Goal: Transaction & Acquisition: Obtain resource

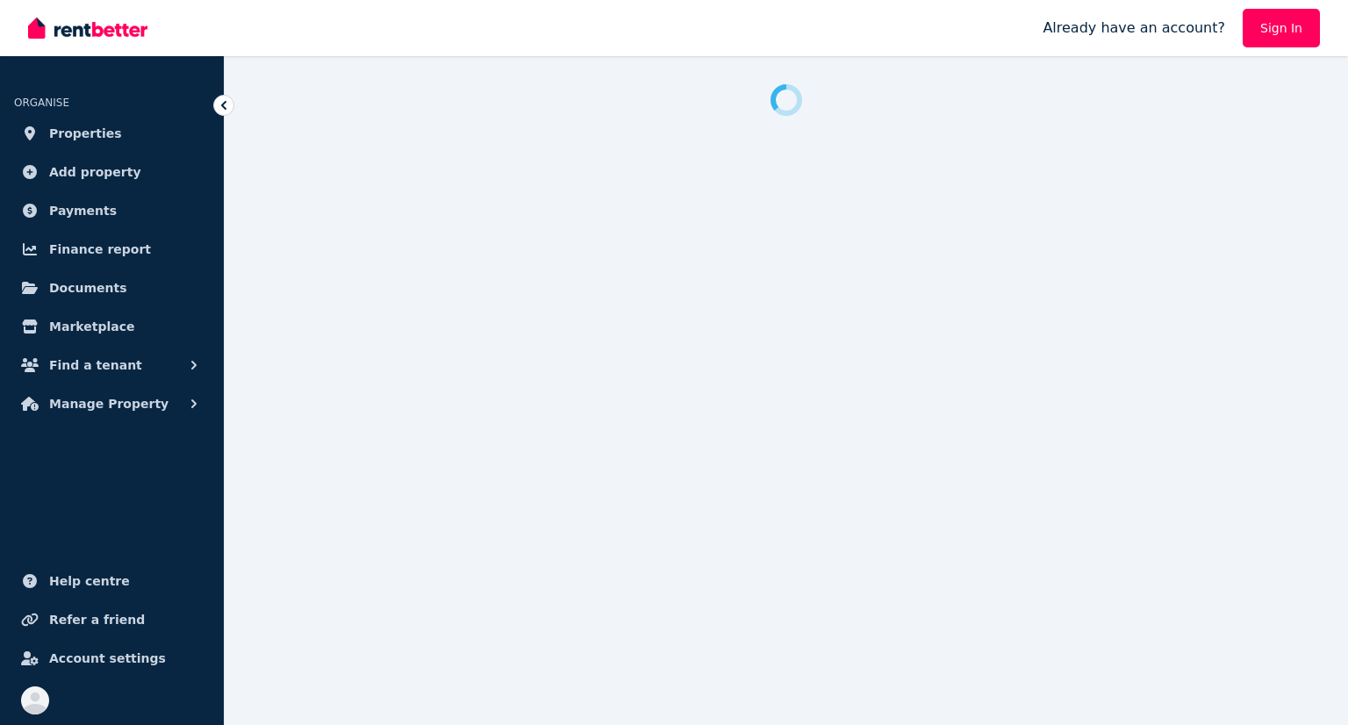
click at [1280, 27] on link "Sign In" at bounding box center [1281, 28] width 77 height 39
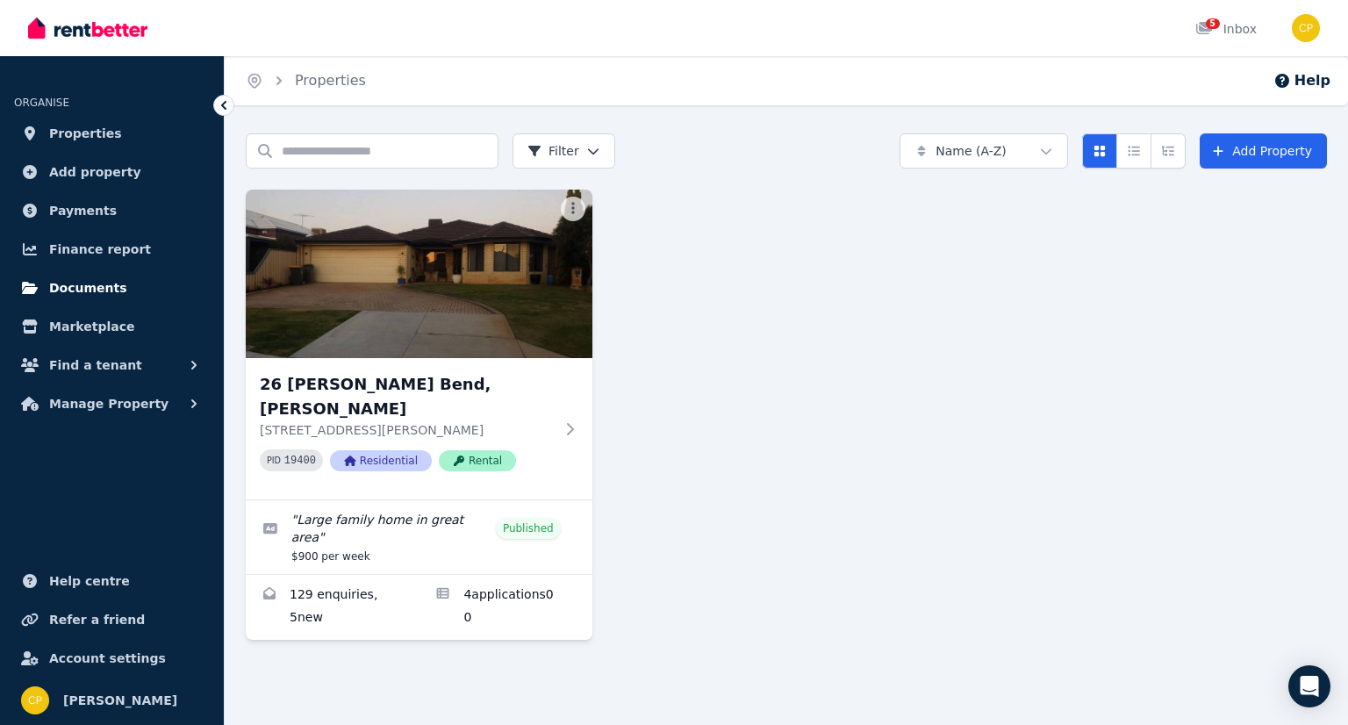
click at [82, 291] on span "Documents" at bounding box center [88, 287] width 78 height 21
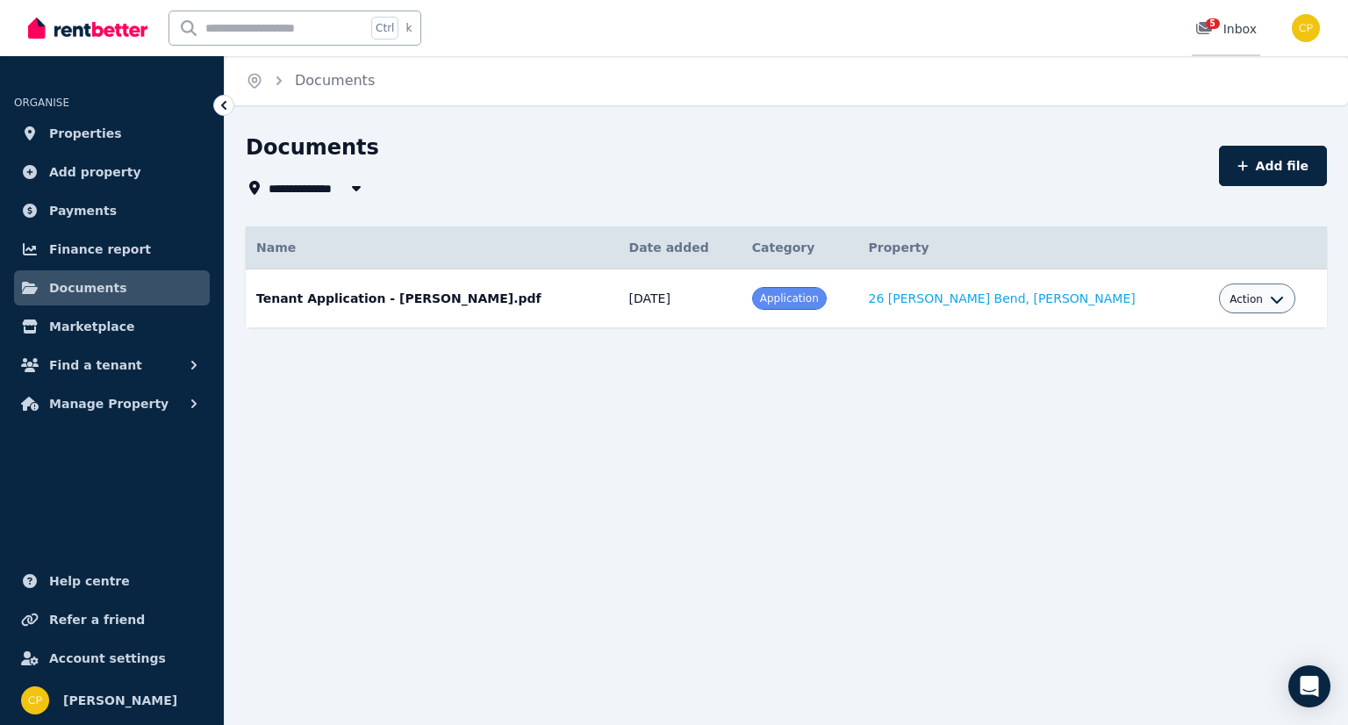
click at [1209, 29] on icon at bounding box center [1204, 28] width 16 height 12
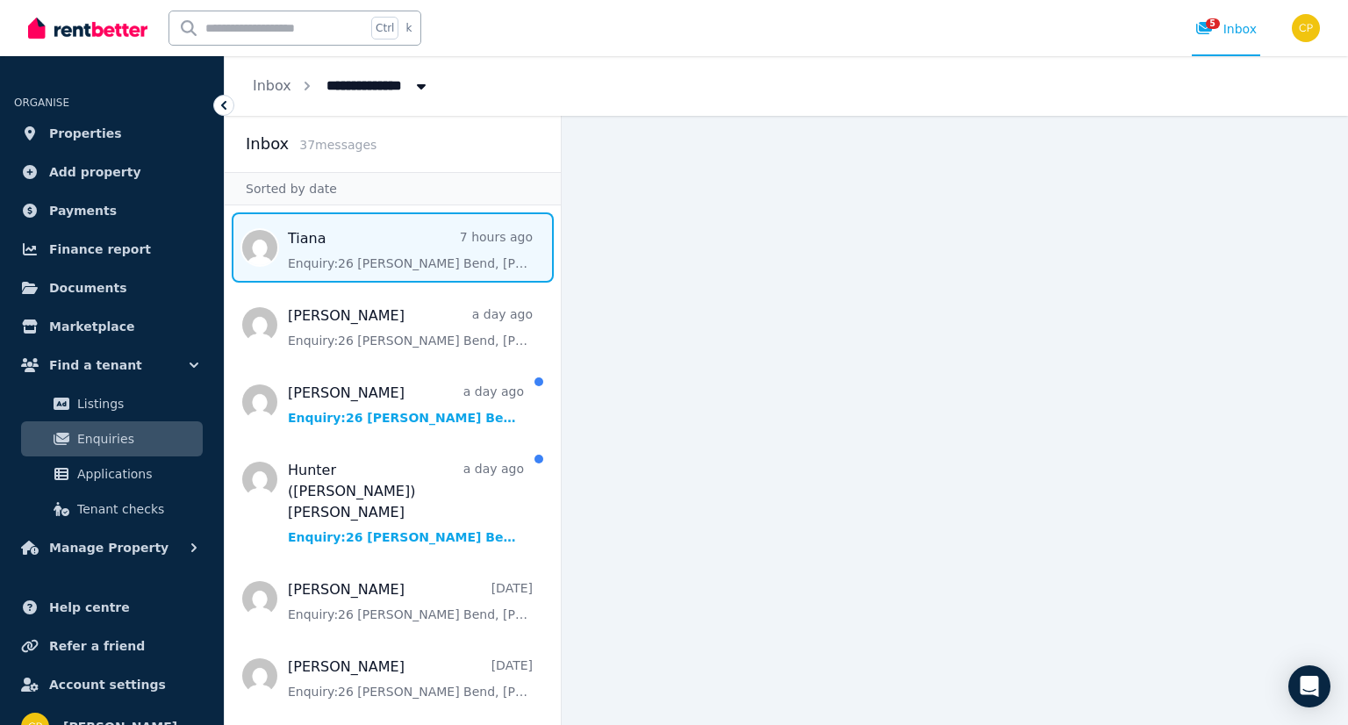
click at [310, 243] on span "Message list" at bounding box center [393, 247] width 336 height 70
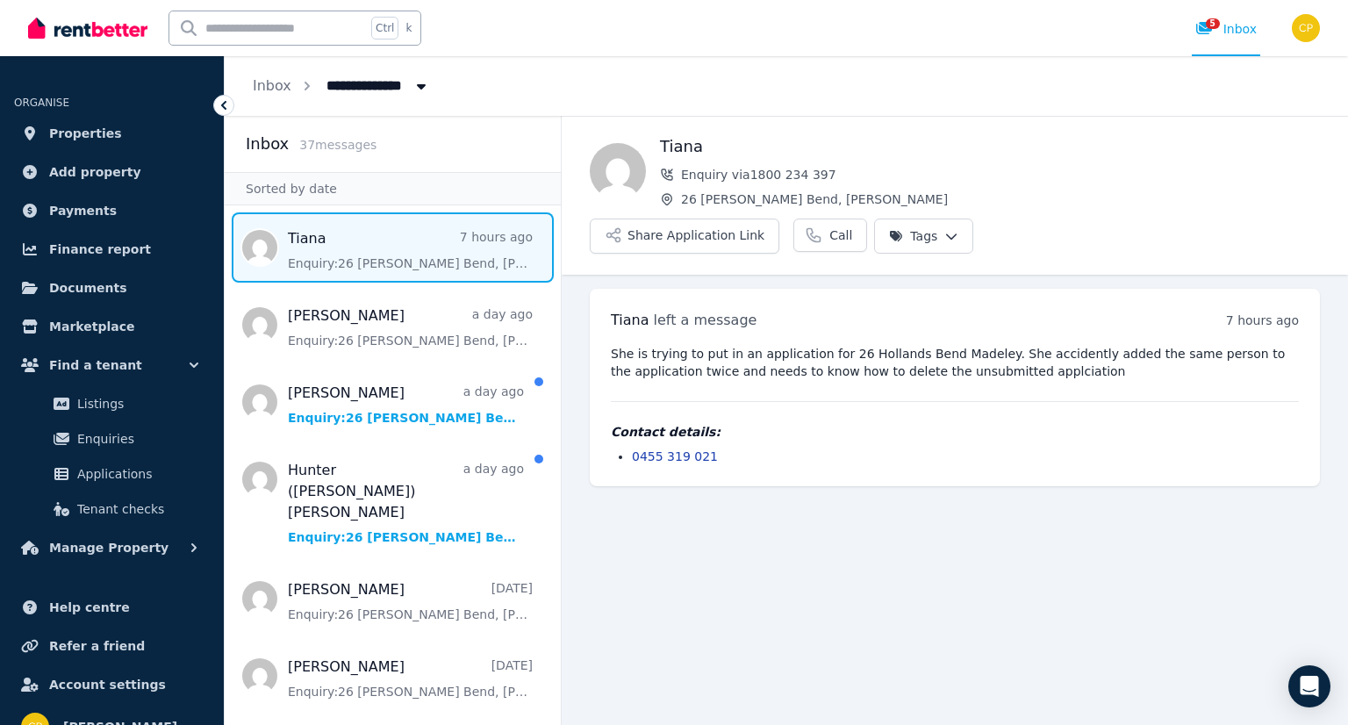
click at [350, 264] on span "Message list" at bounding box center [393, 247] width 336 height 70
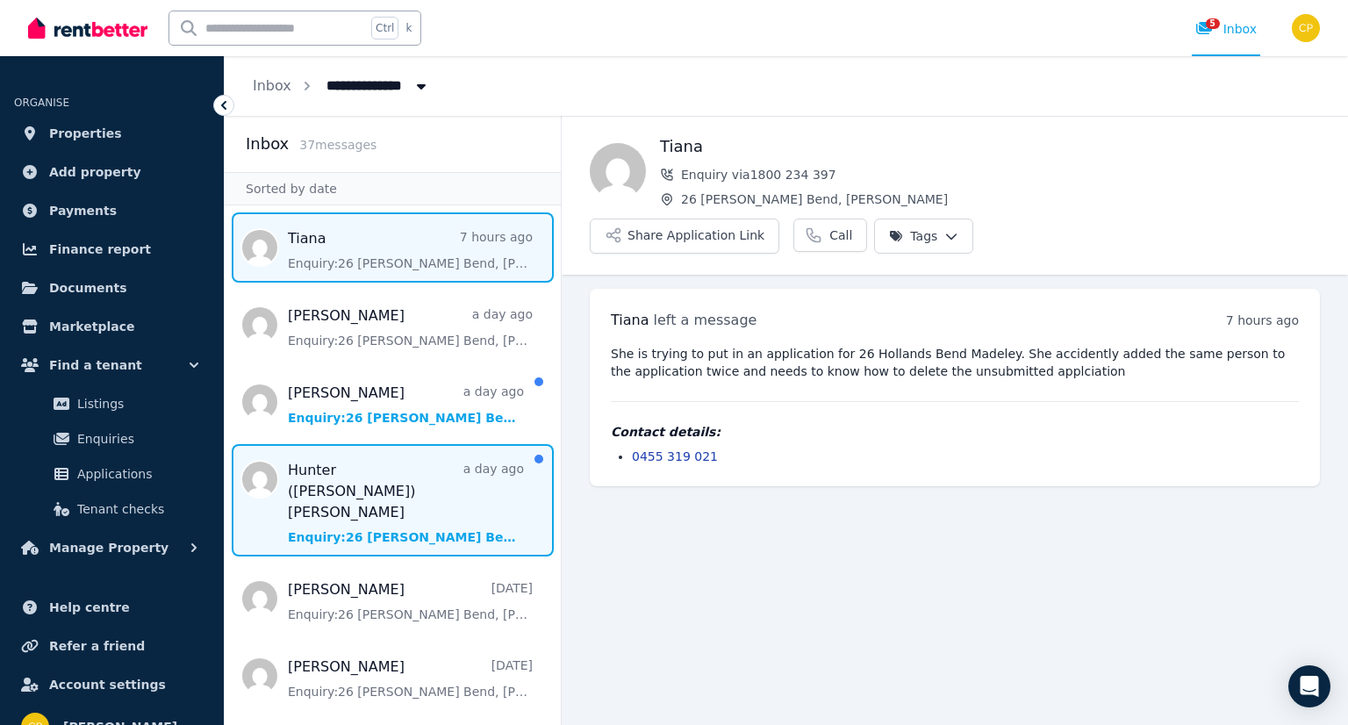
click at [446, 482] on span "Message list" at bounding box center [393, 500] width 336 height 112
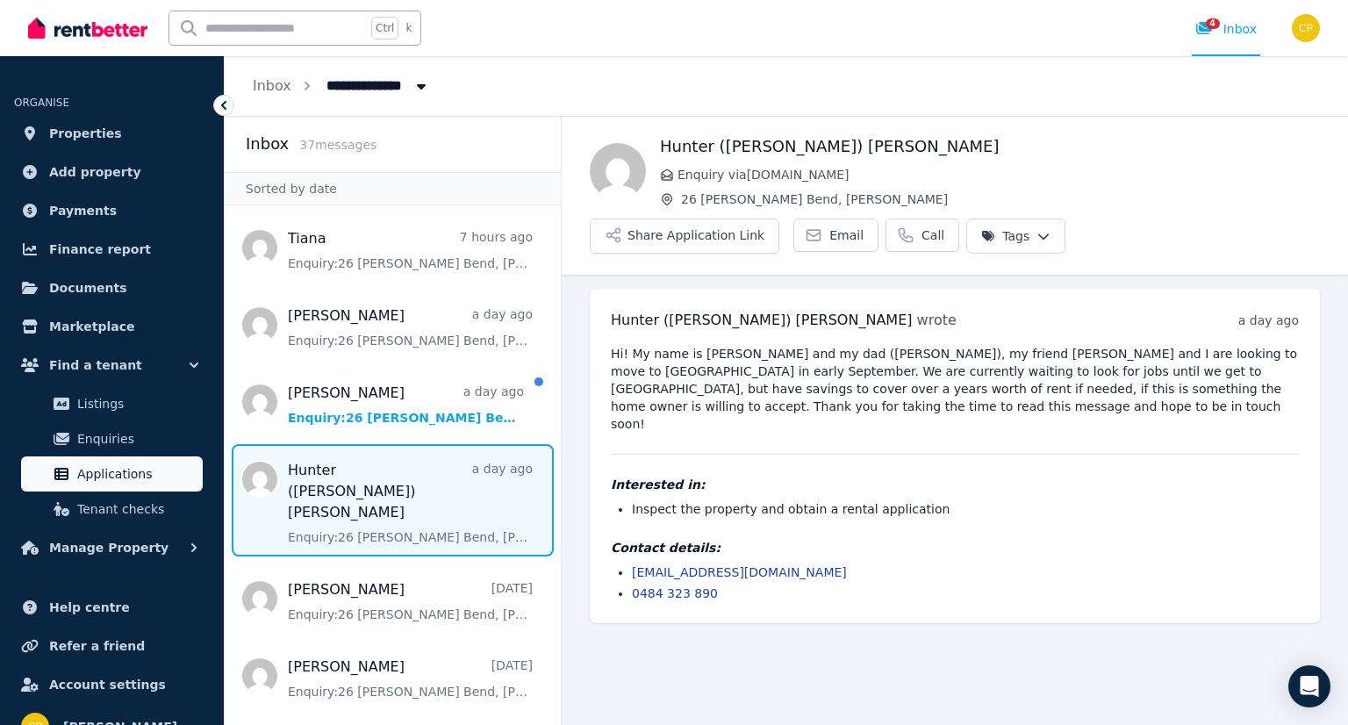
click at [140, 478] on span "Applications" at bounding box center [136, 473] width 118 height 21
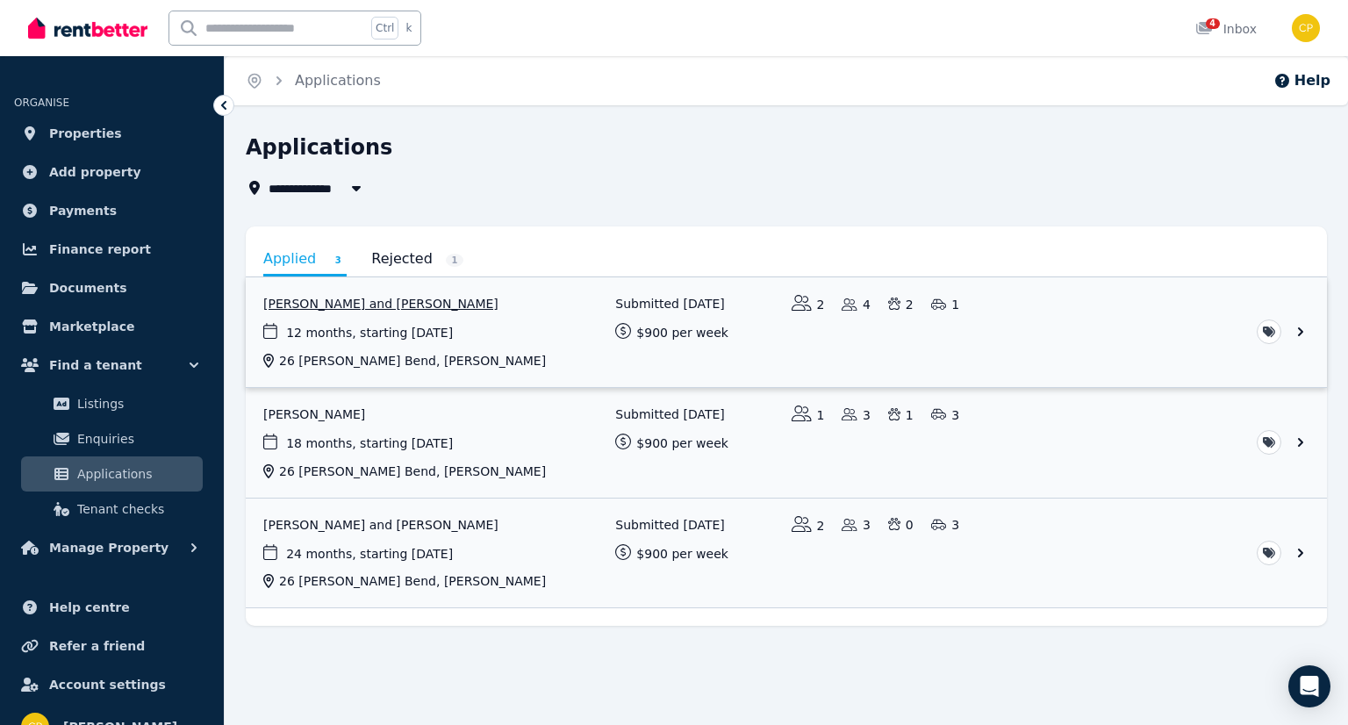
click at [1300, 327] on link "View application: Steven Brown and Tiana Tautari" at bounding box center [786, 332] width 1081 height 110
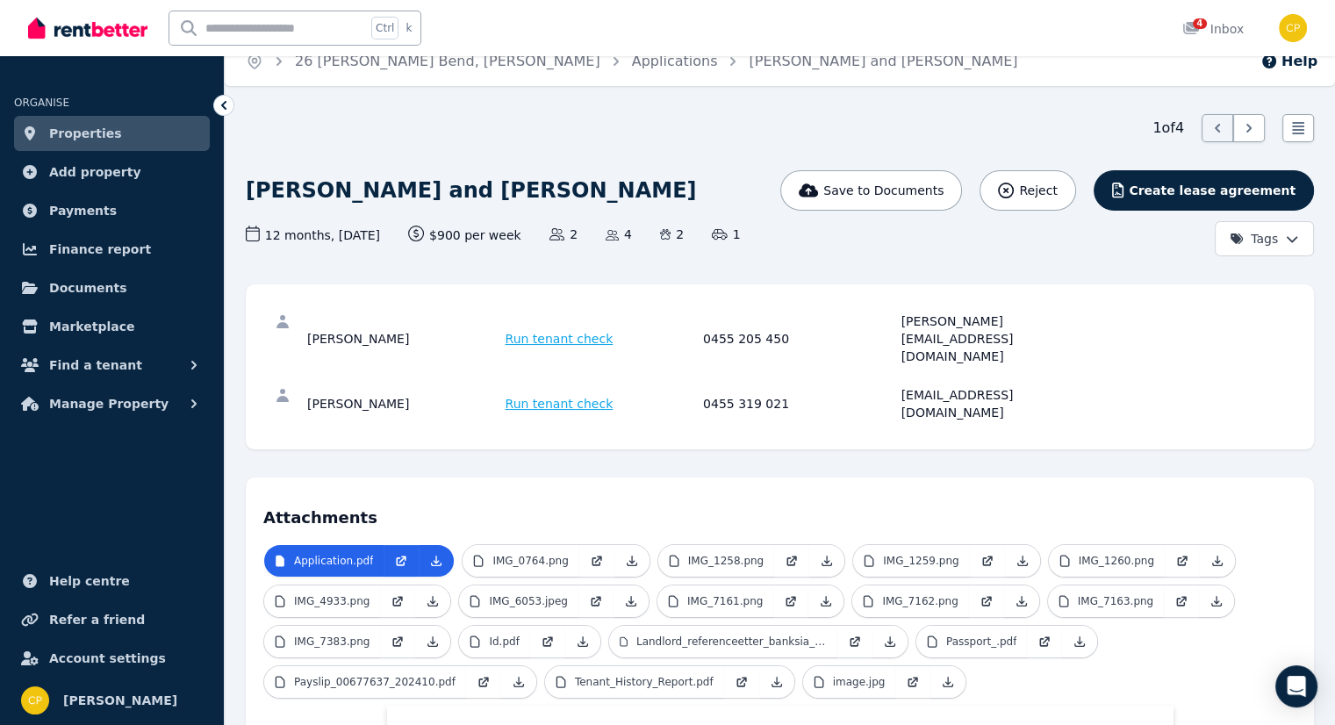
scroll to position [29, 0]
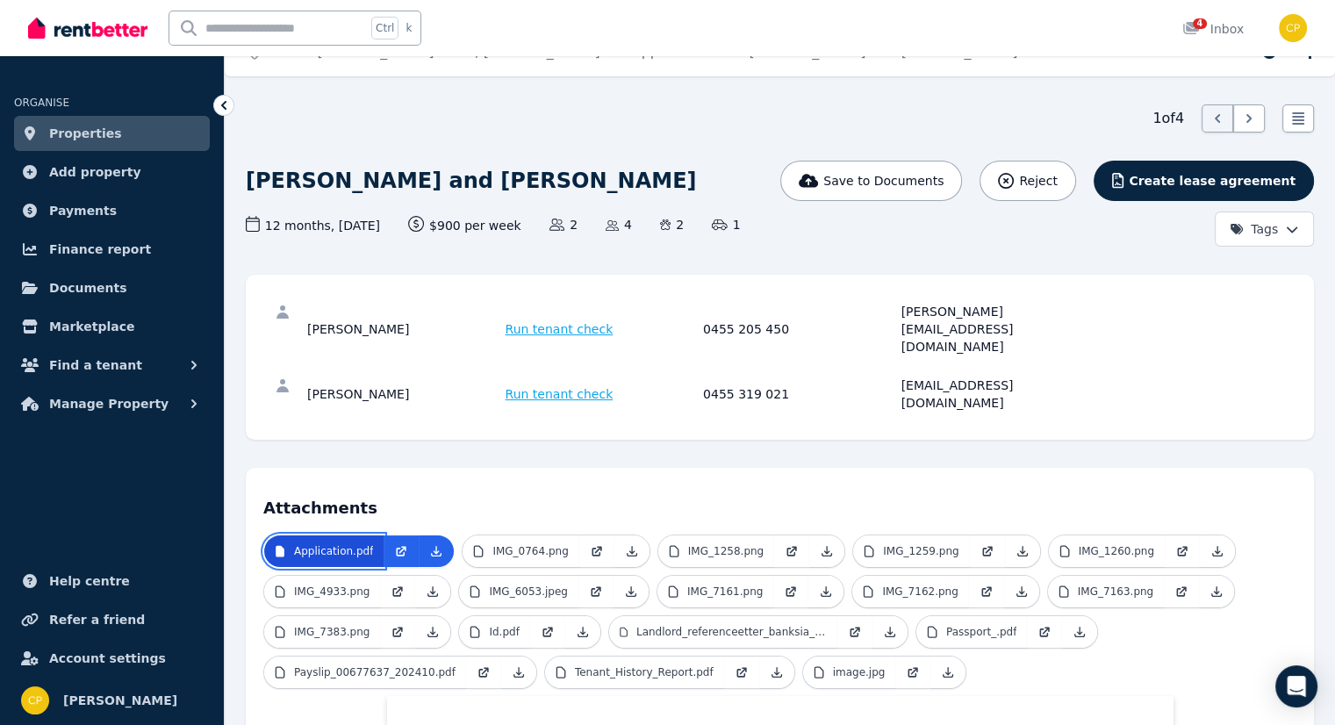
click at [360, 544] on p "Application.pdf" at bounding box center [333, 551] width 79 height 14
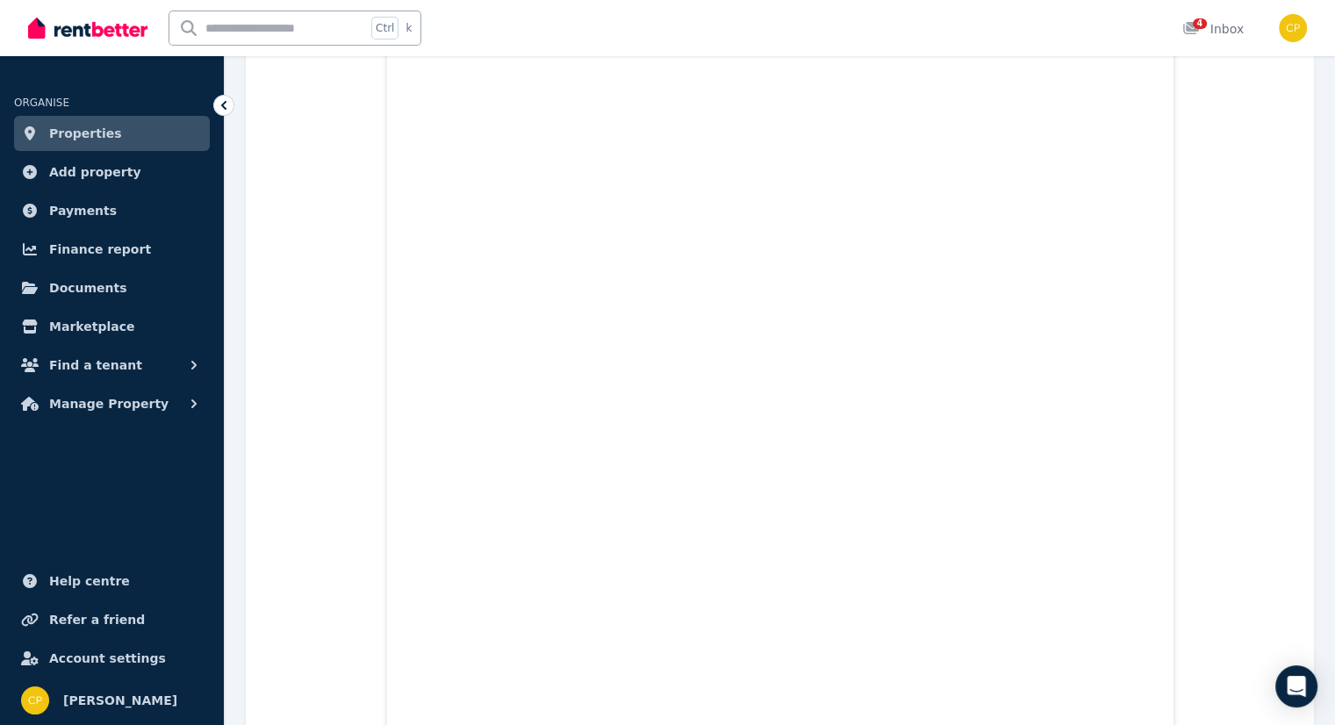
scroll to position [4446, 0]
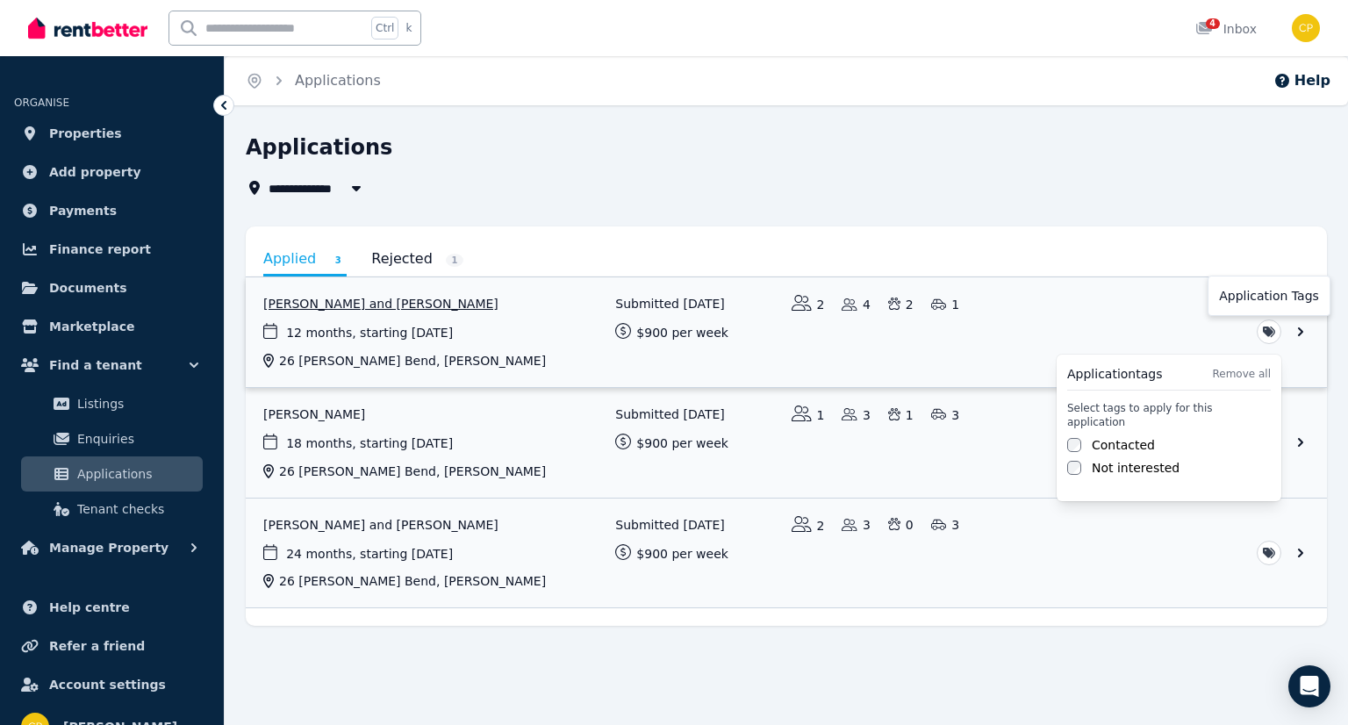
click at [1266, 333] on html "**********" at bounding box center [674, 362] width 1348 height 725
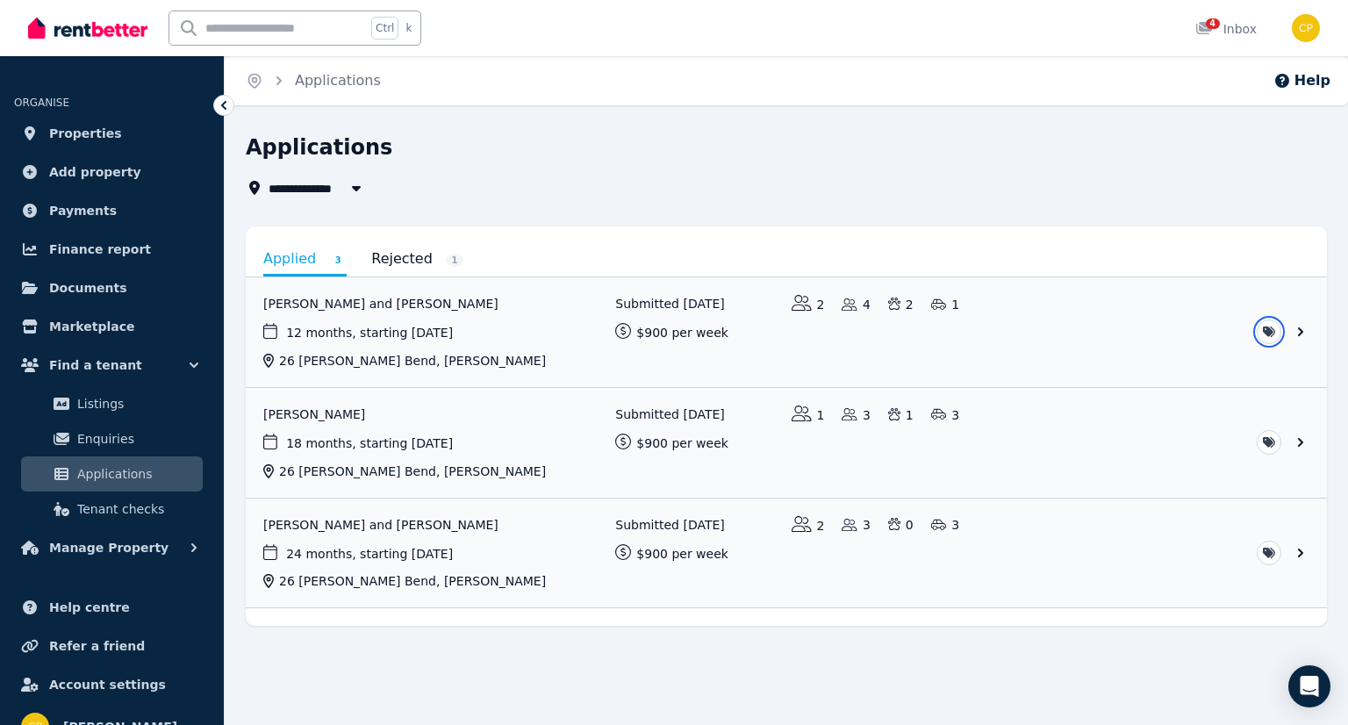
click at [294, 264] on html "**********" at bounding box center [674, 362] width 1348 height 725
click at [331, 310] on link "View application: Steven Brown and Tiana Tautari" at bounding box center [786, 332] width 1081 height 110
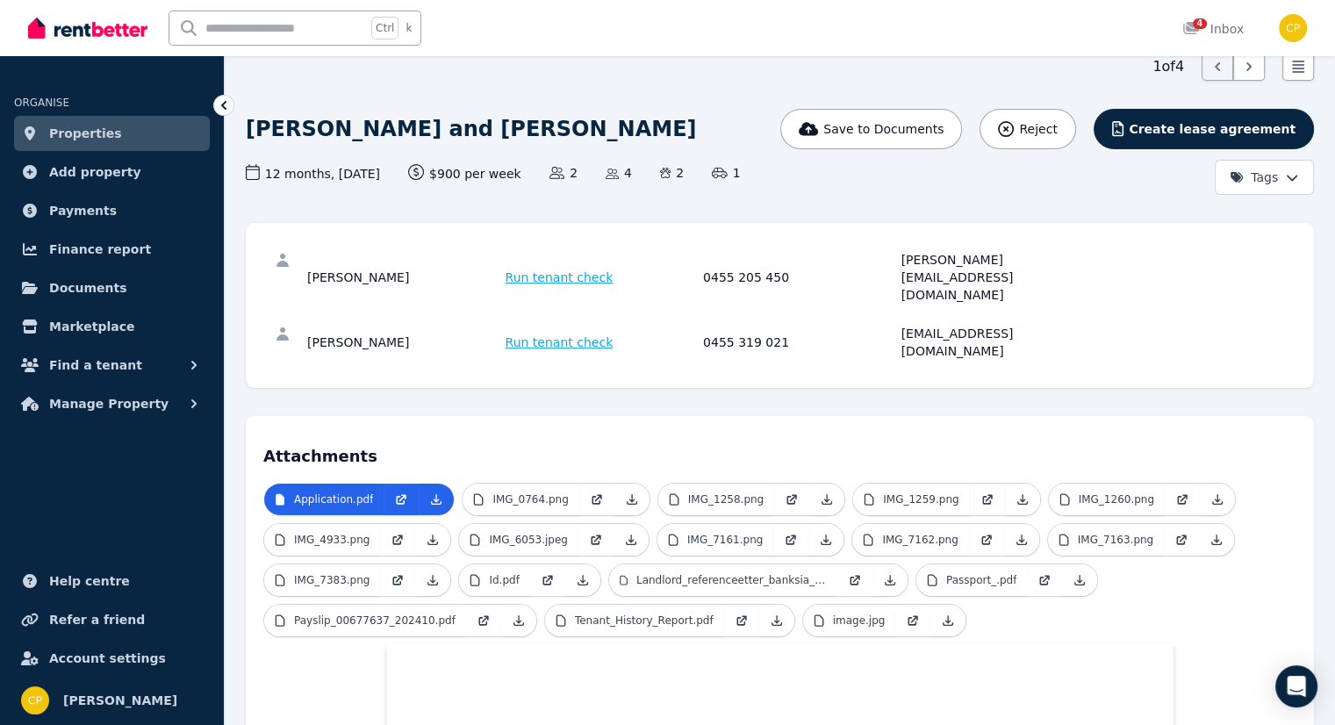
scroll to position [88, 0]
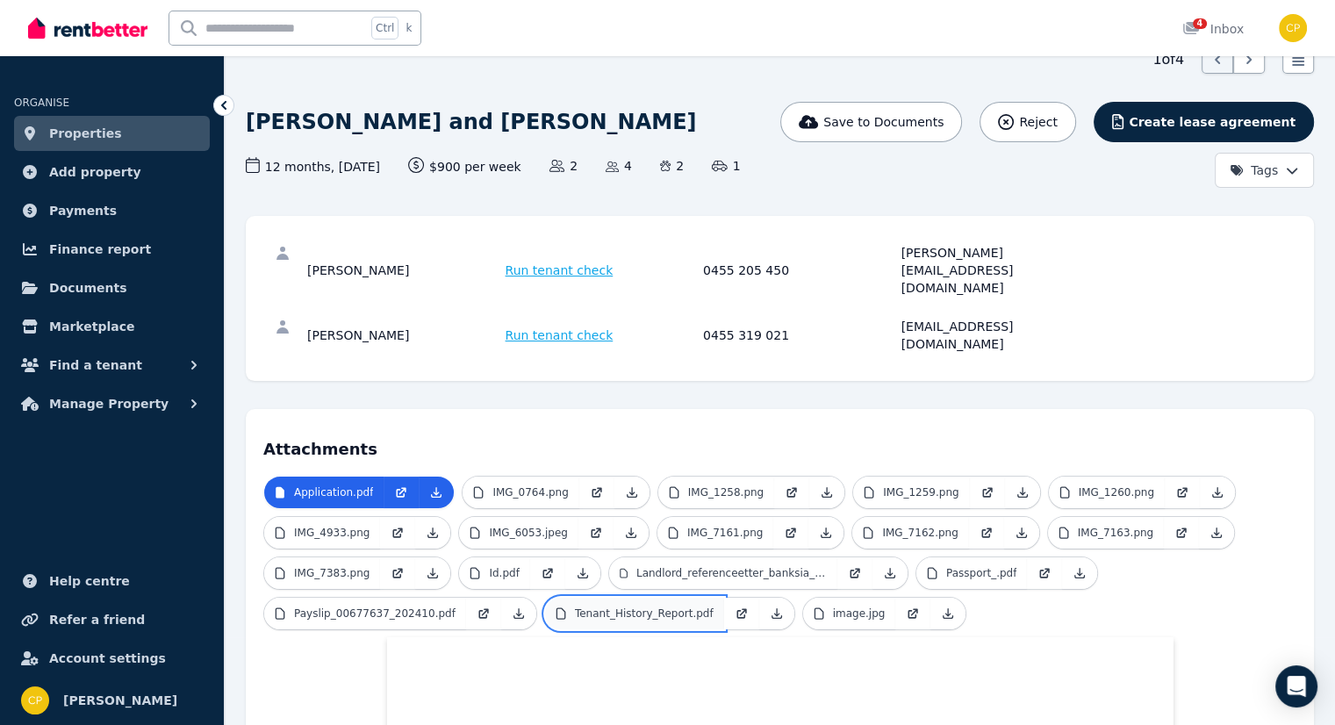
click at [639, 606] on p "Tenant_History_Report.pdf" at bounding box center [644, 613] width 139 height 14
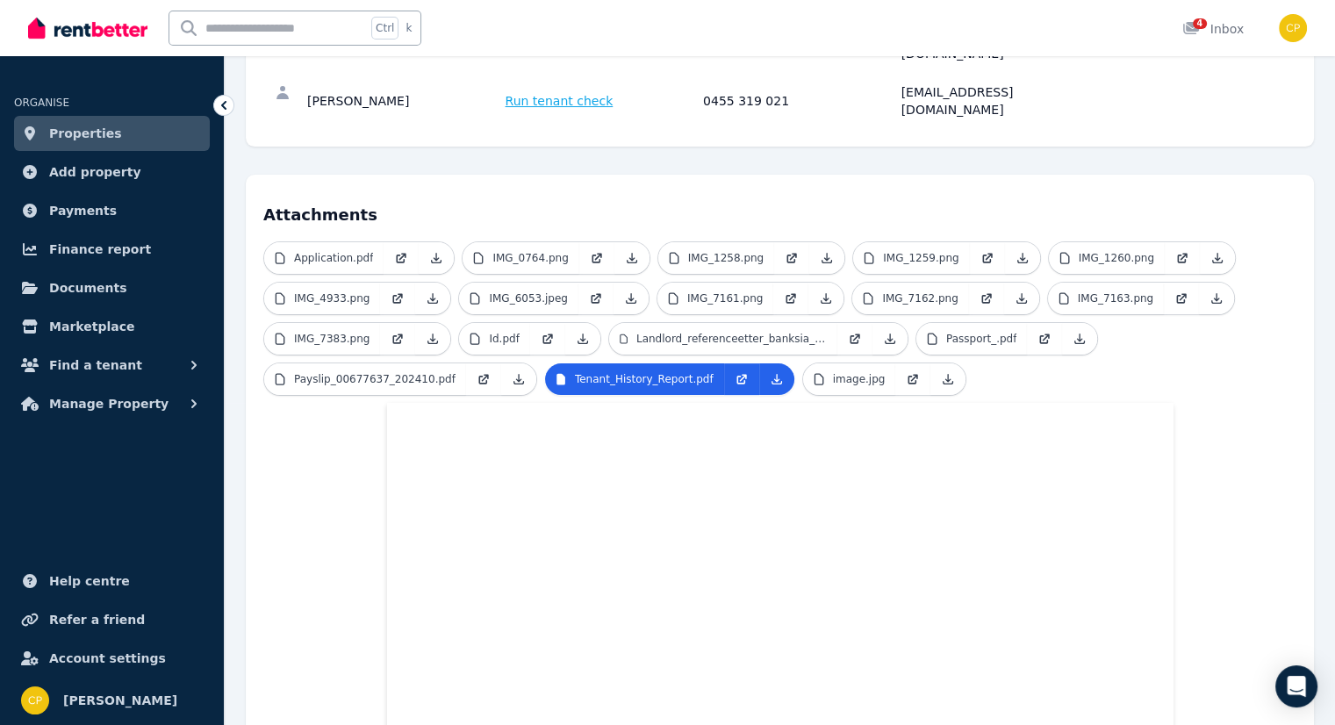
scroll to position [319, 0]
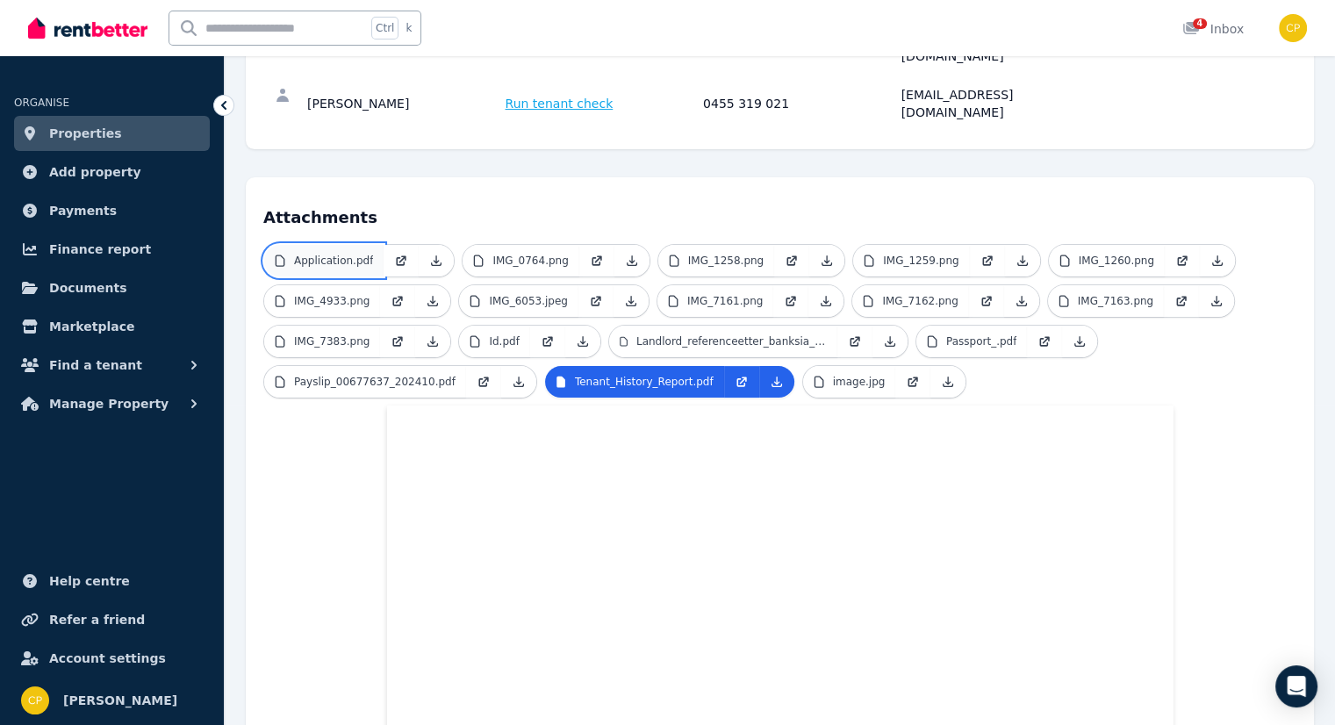
click at [328, 254] on p "Application.pdf" at bounding box center [333, 261] width 79 height 14
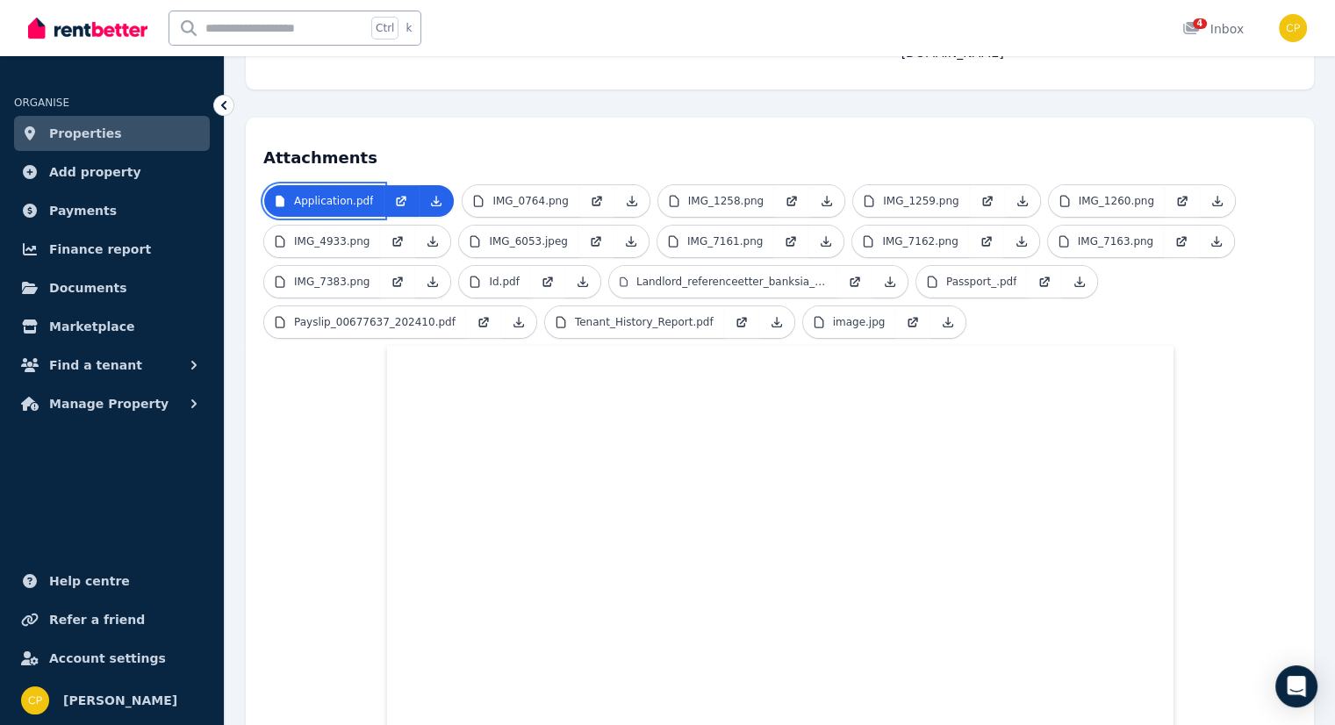
scroll to position [291, 0]
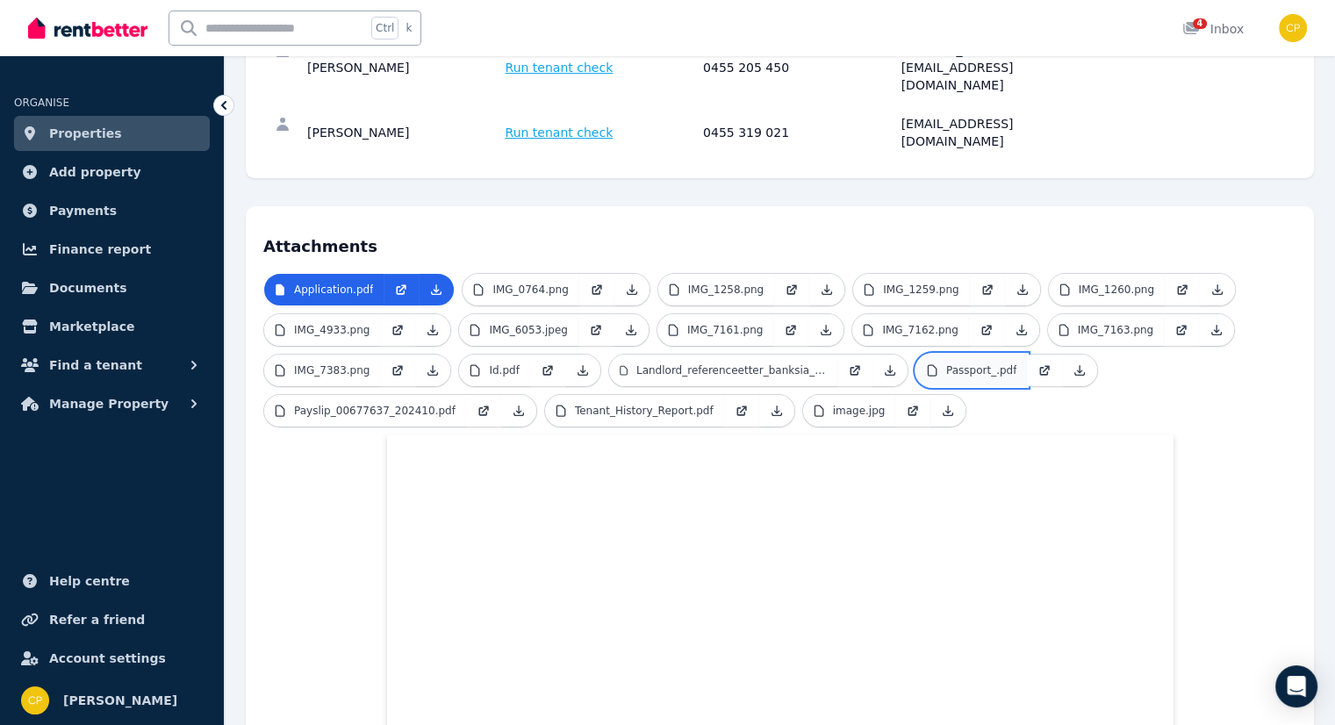
click at [1007, 355] on link "Passport_.pdf" at bounding box center [971, 371] width 111 height 32
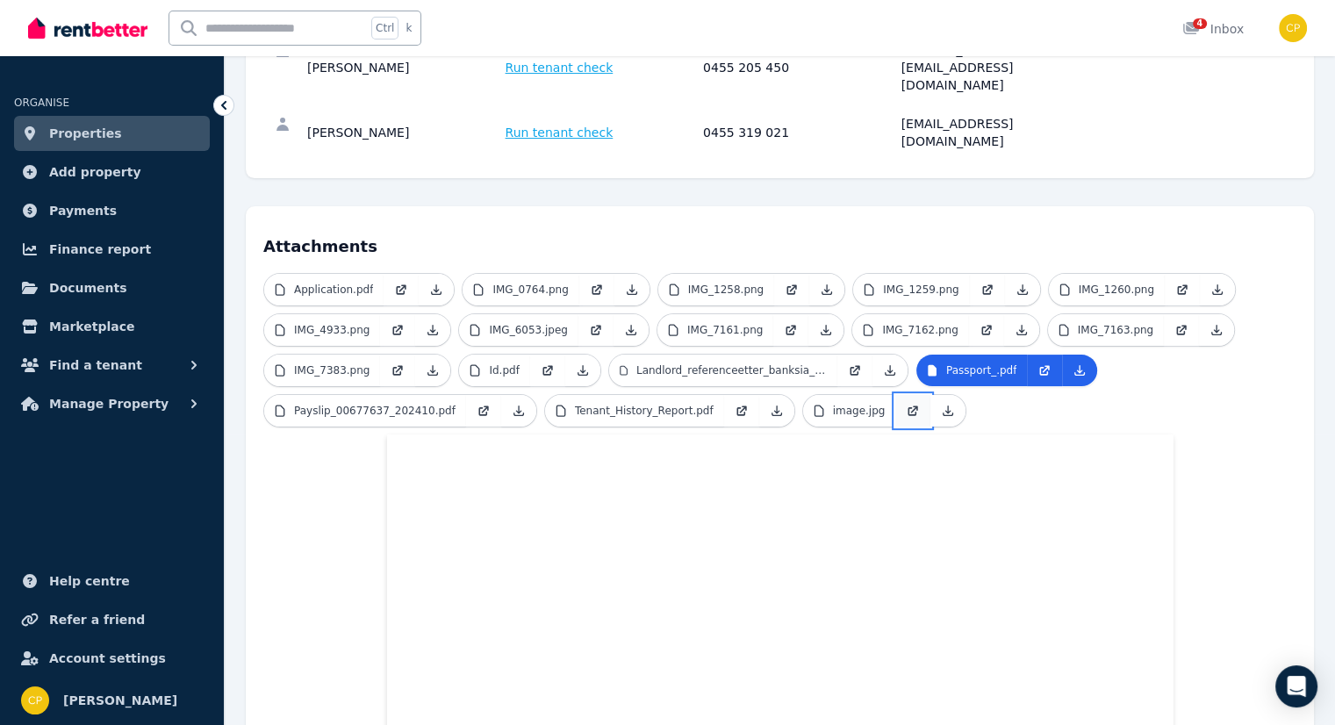
click at [895, 395] on link at bounding box center [912, 411] width 35 height 32
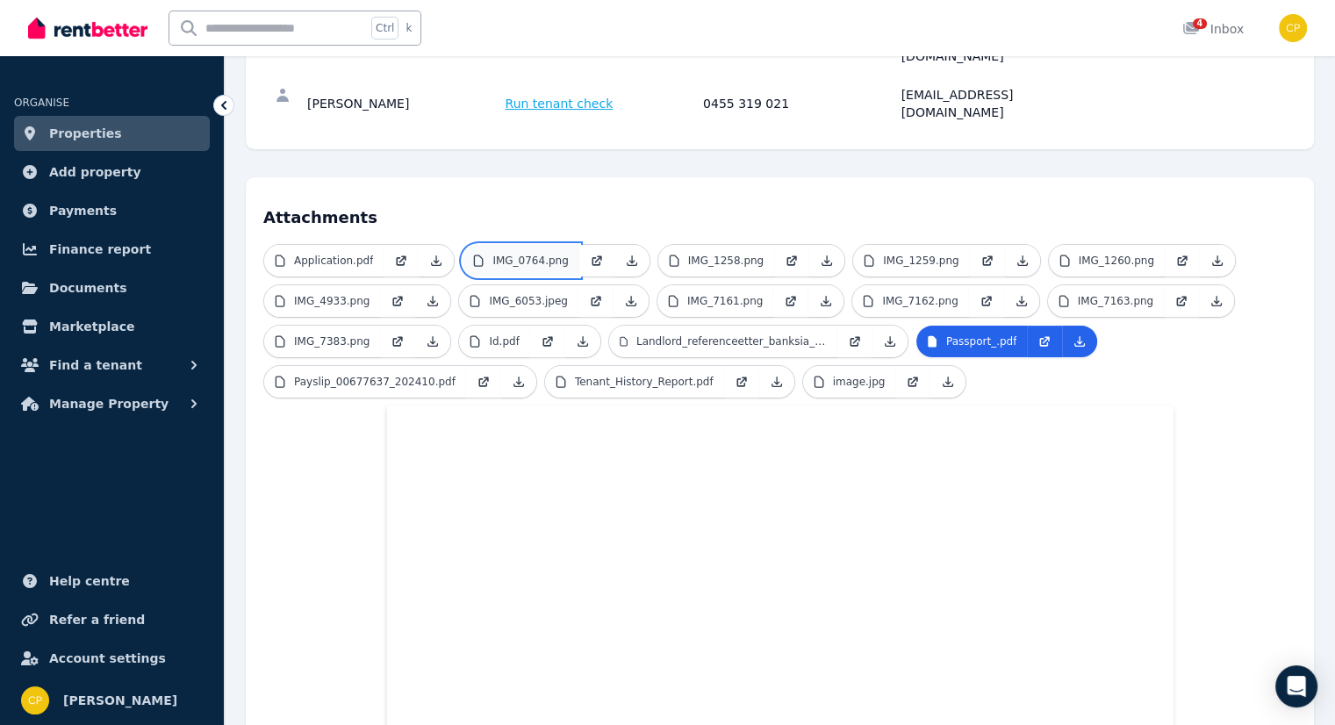
click at [532, 245] on link "IMG_0764.png" at bounding box center [521, 261] width 116 height 32
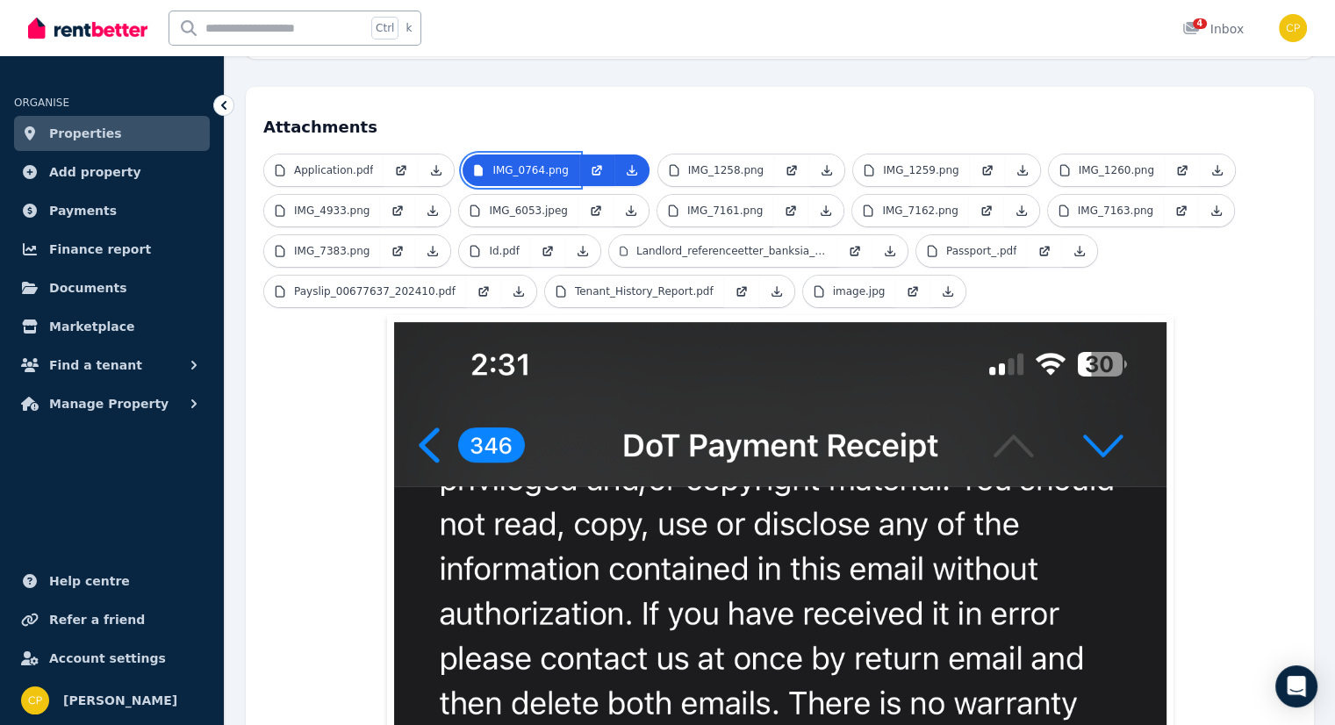
scroll to position [436, 0]
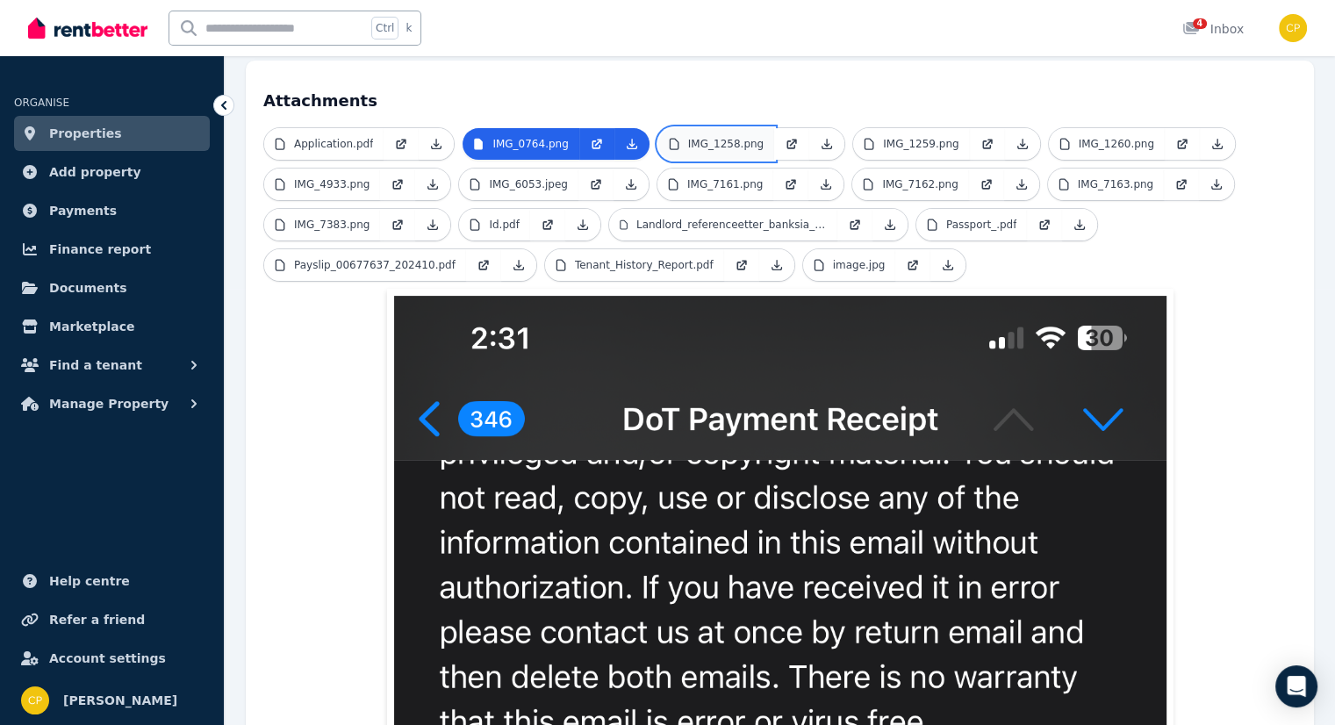
click at [713, 137] on p "IMG_1258.png" at bounding box center [725, 144] width 75 height 14
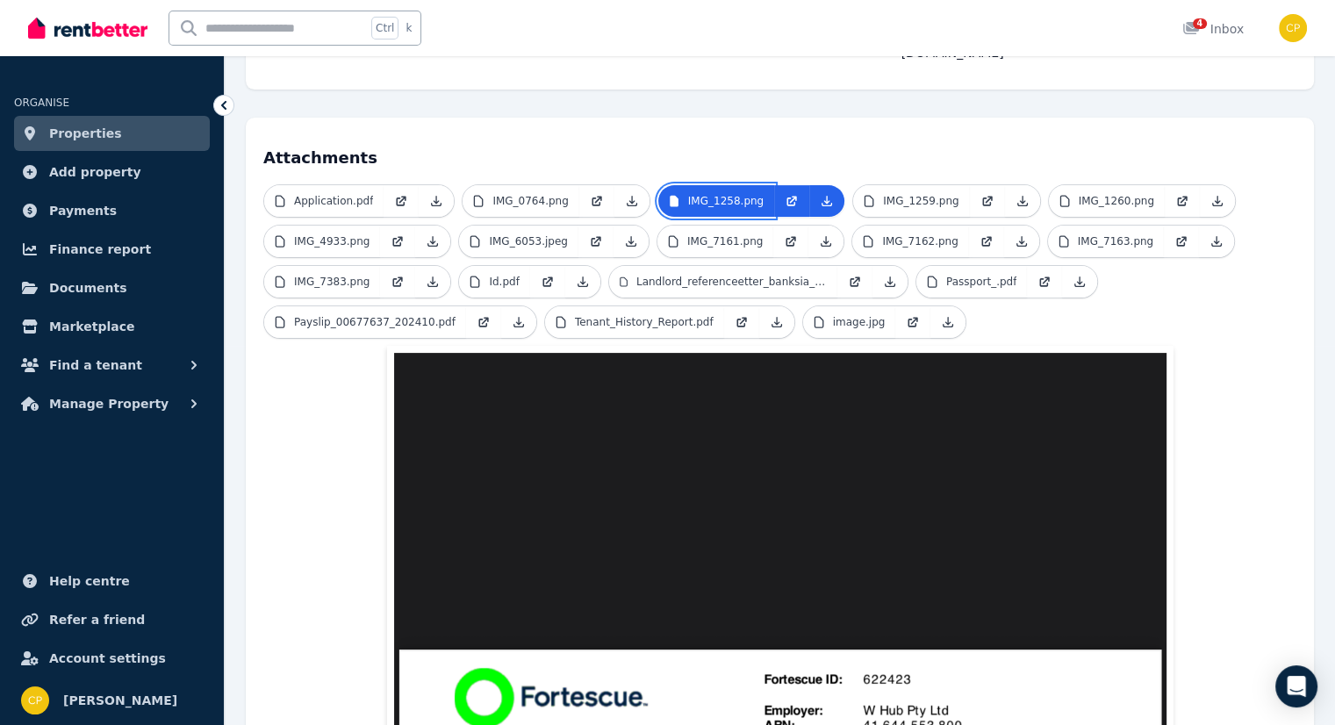
scroll to position [378, 0]
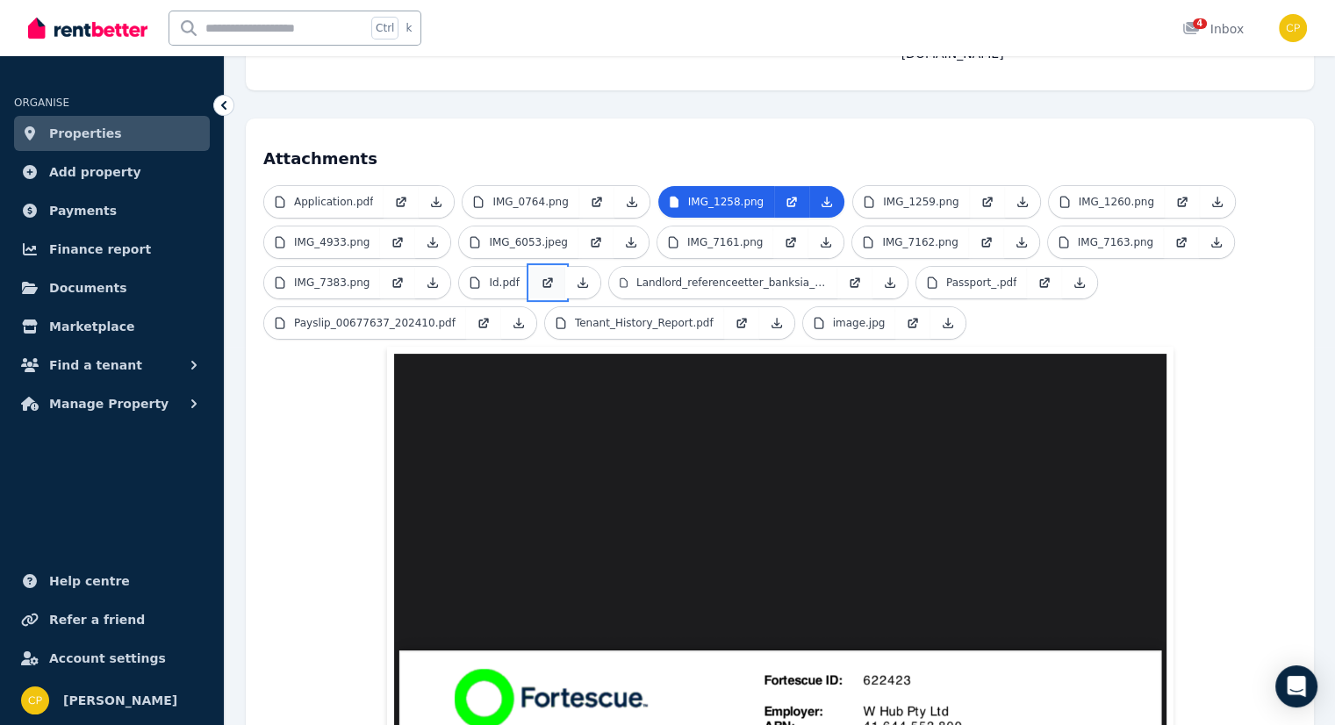
click at [530, 267] on link at bounding box center [547, 283] width 35 height 32
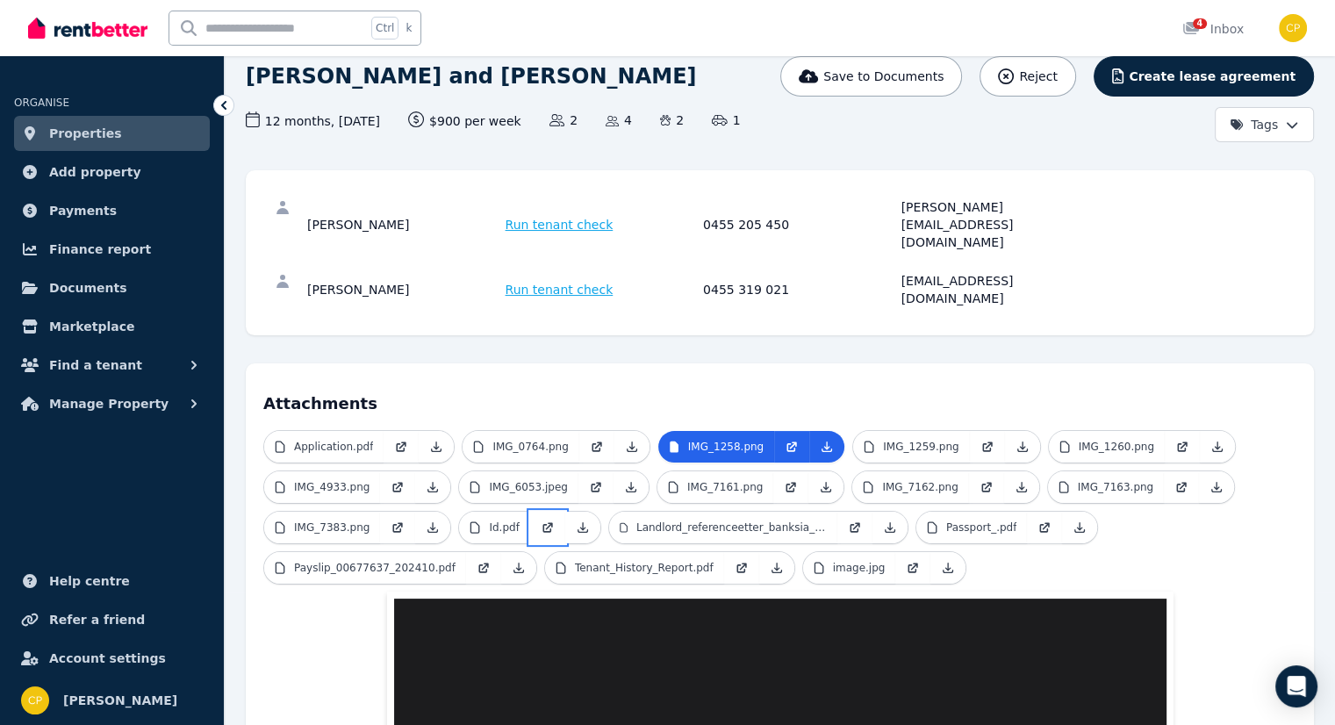
scroll to position [131, 0]
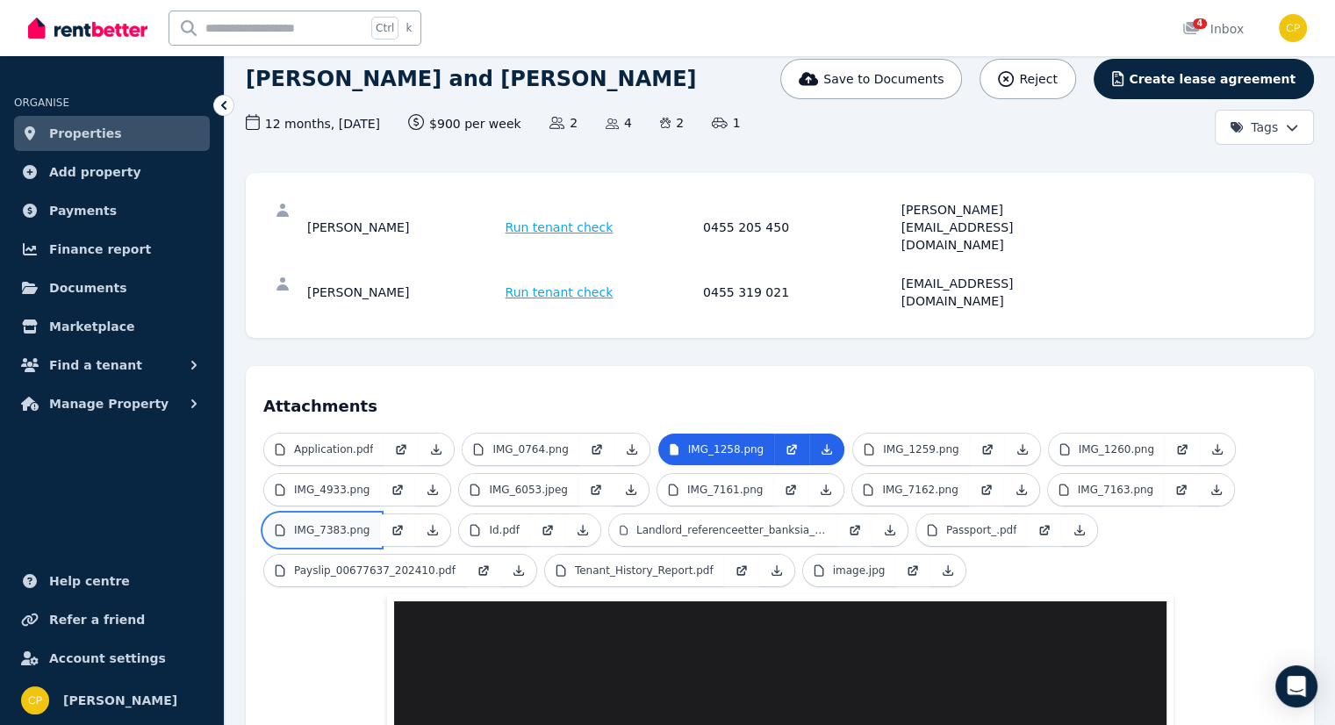
click at [338, 523] on p "IMG_7383.png" at bounding box center [331, 530] width 75 height 14
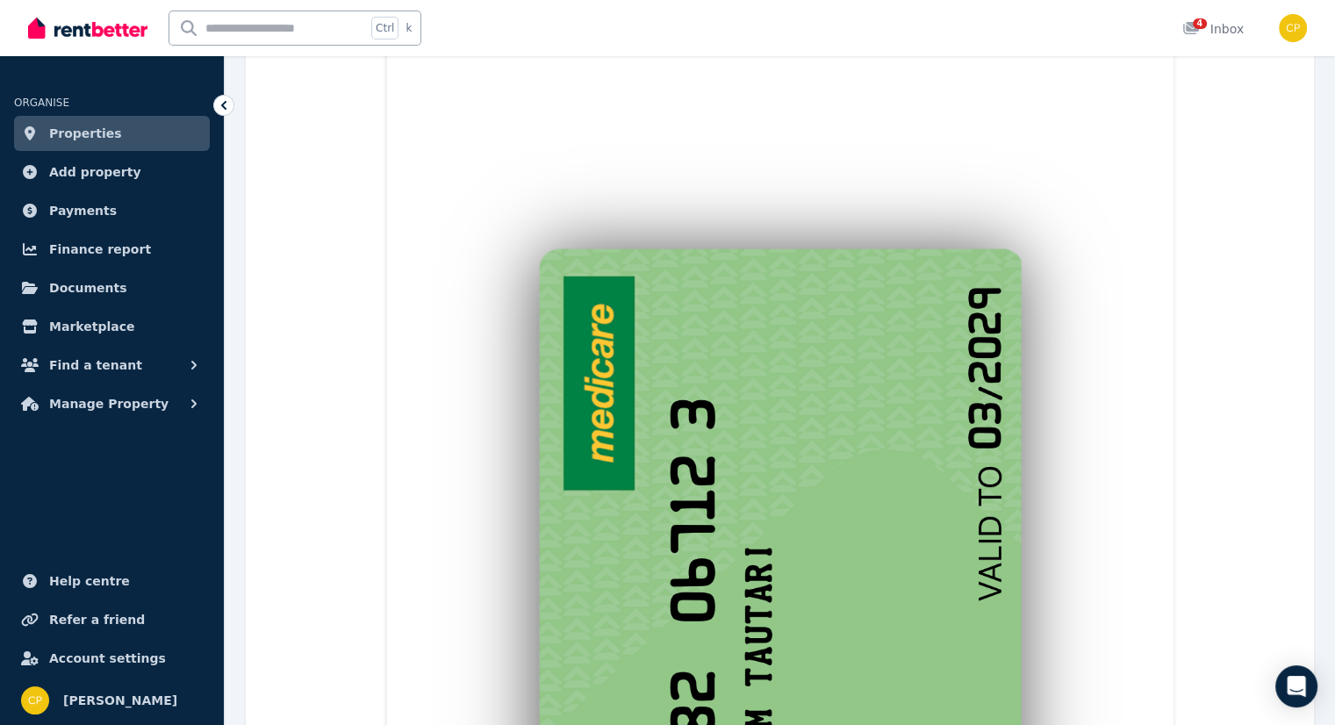
scroll to position [1038, 0]
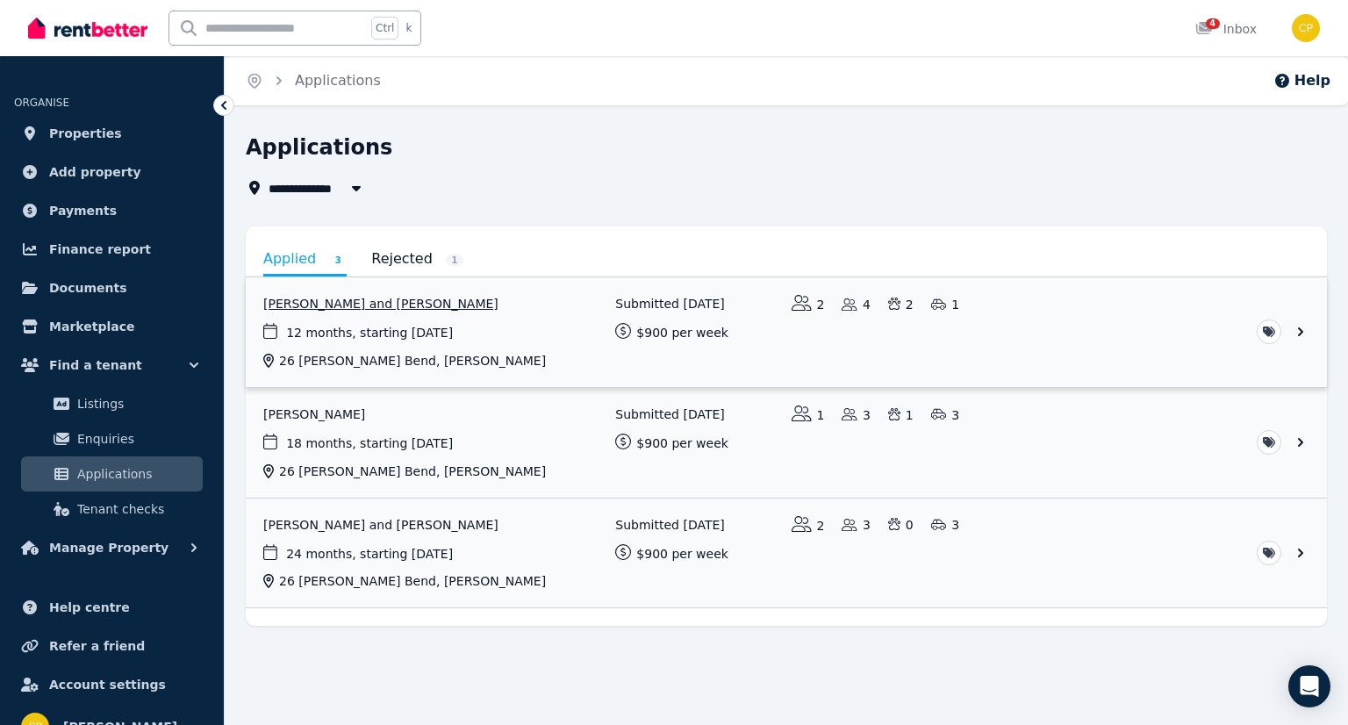
click at [428, 305] on link "View application: Steven Brown and Tiana Tautari" at bounding box center [786, 332] width 1081 height 110
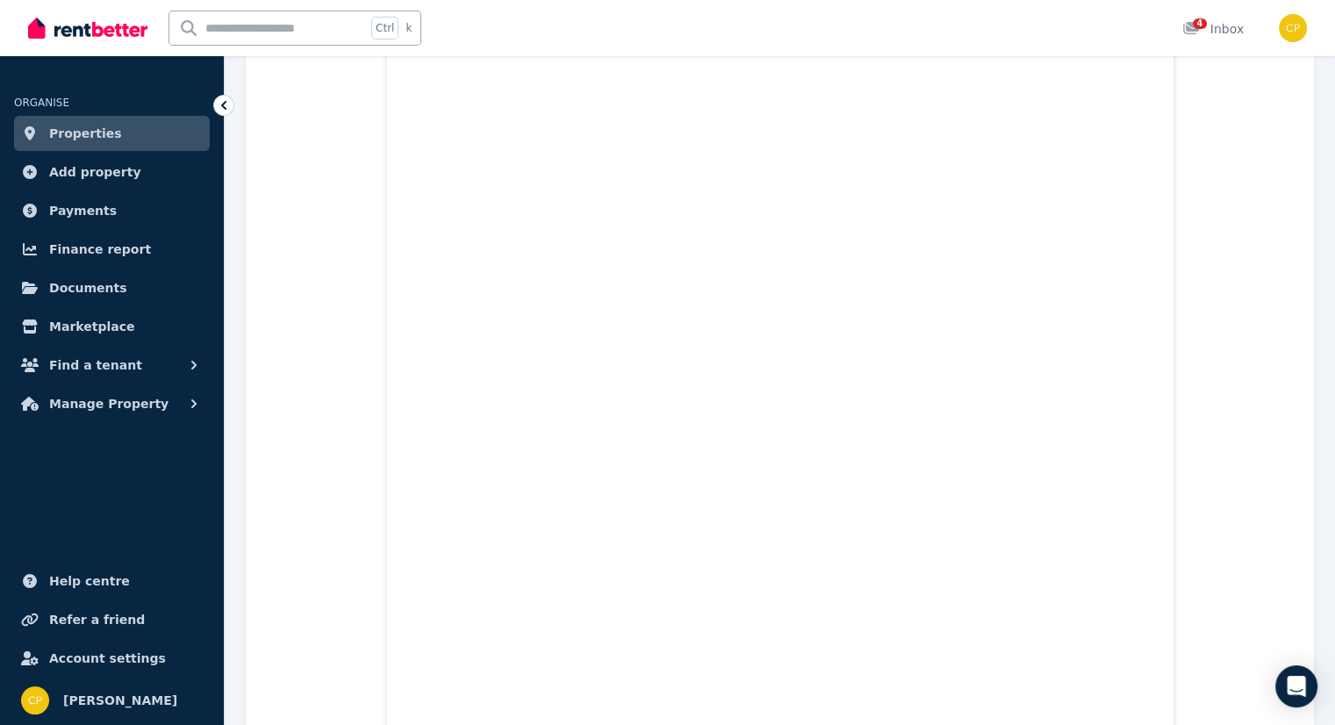
scroll to position [10620, 0]
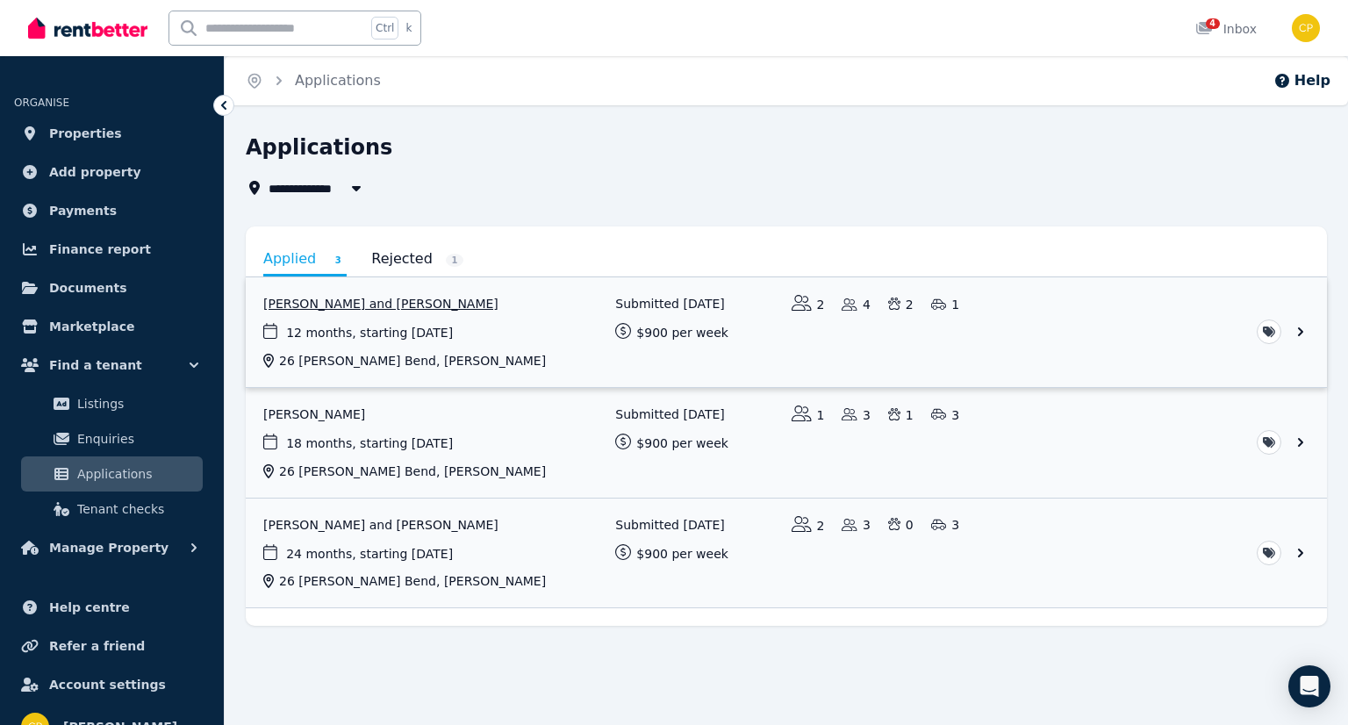
click at [379, 302] on link "View application: Steven Brown and Tiana Tautari" at bounding box center [786, 332] width 1081 height 110
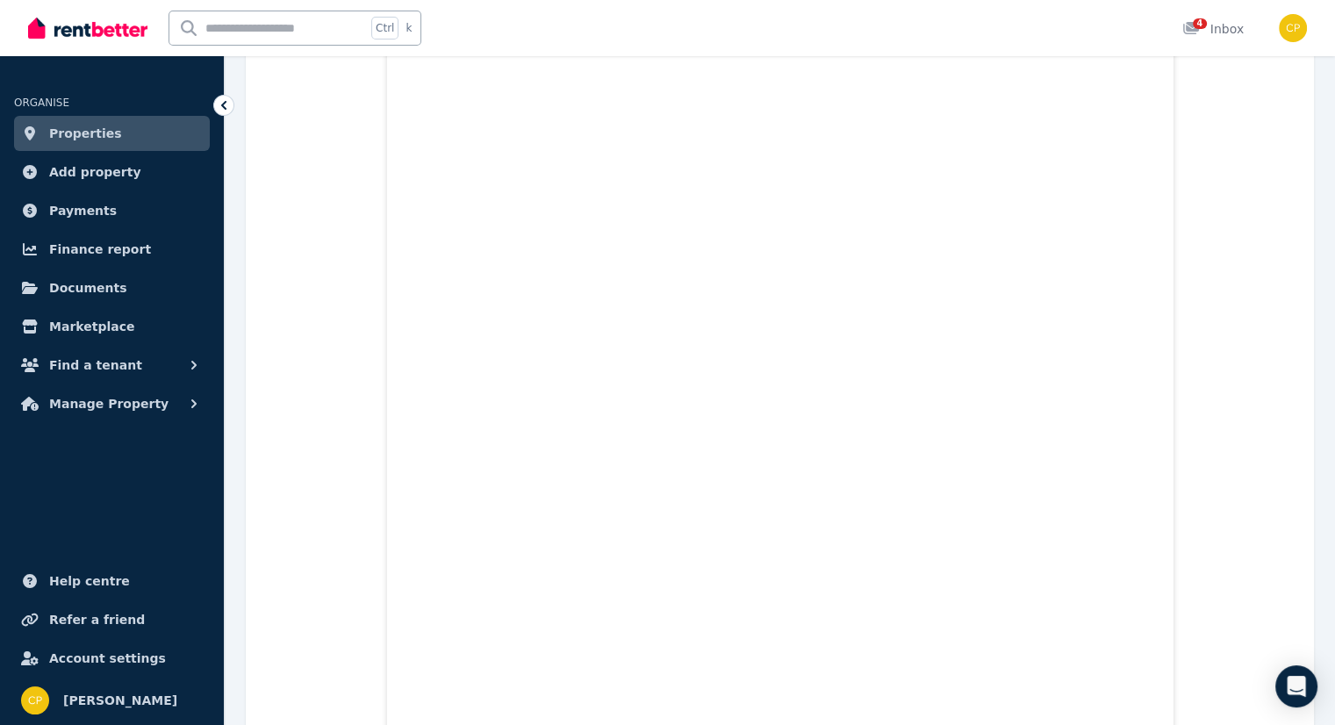
scroll to position [30139, 0]
